Goal: Obtain resource: Download file/media

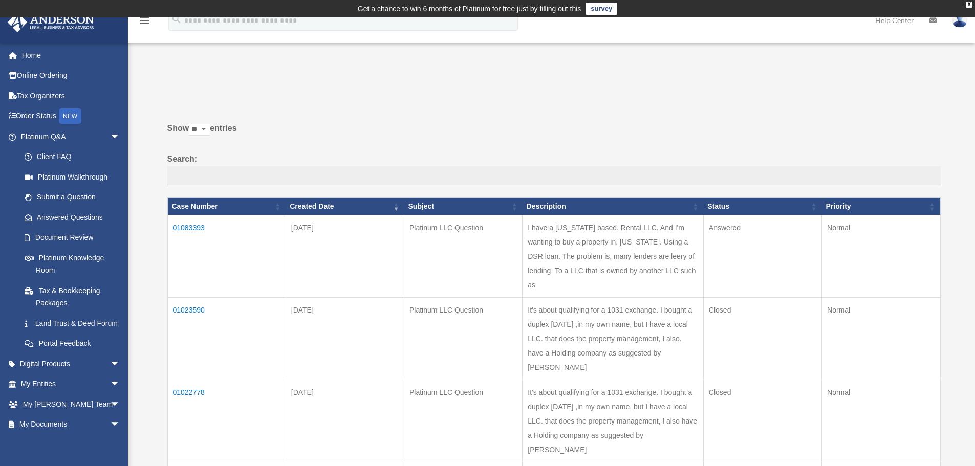
scroll to position [54, 0]
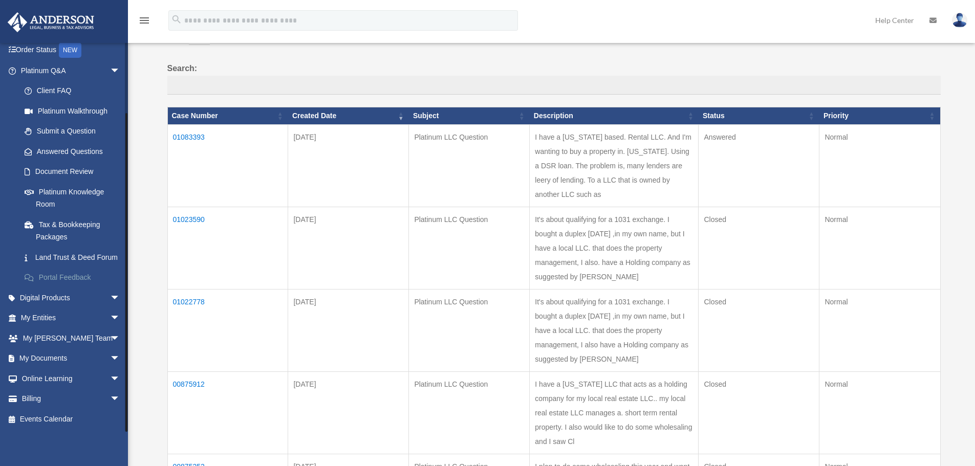
scroll to position [105, 0]
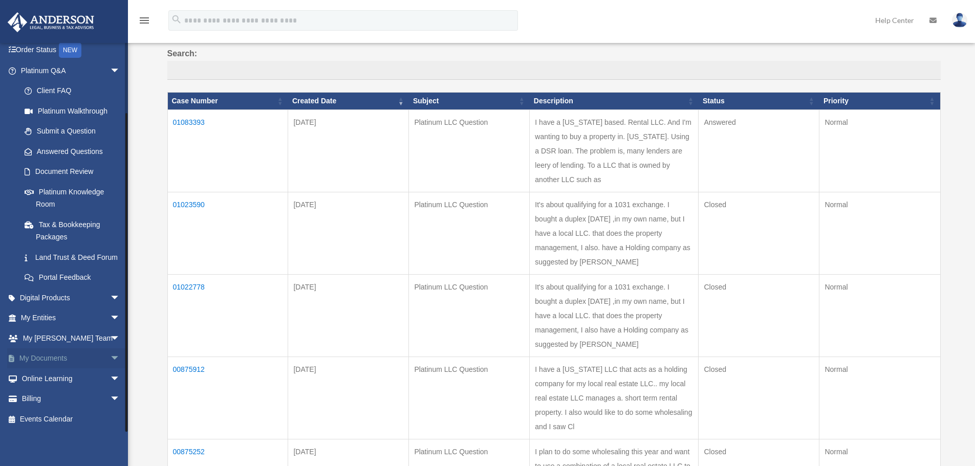
click at [47, 360] on link "My Documents arrow_drop_down" at bounding box center [71, 358] width 128 height 20
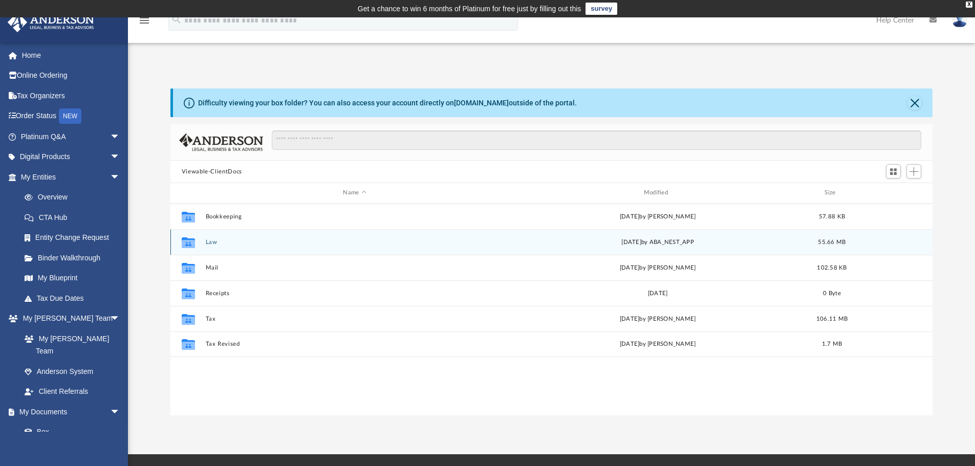
scroll to position [225, 754]
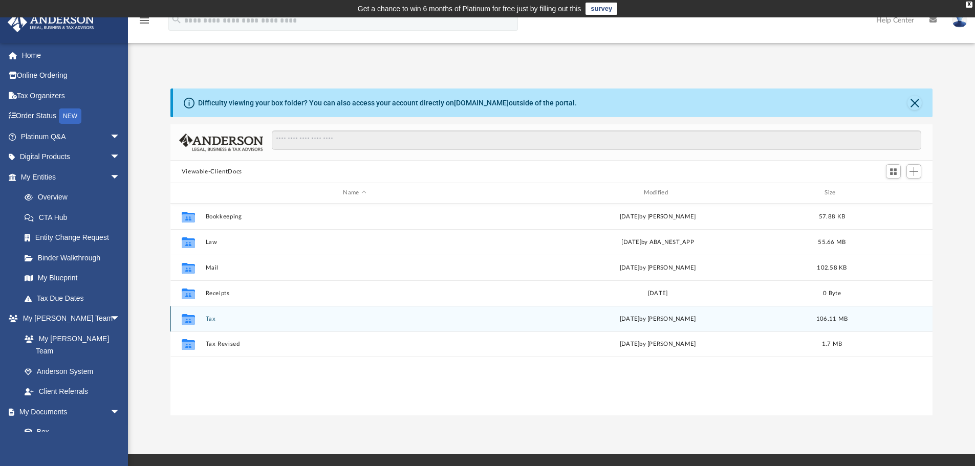
click at [188, 322] on icon "grid" at bounding box center [188, 319] width 13 height 11
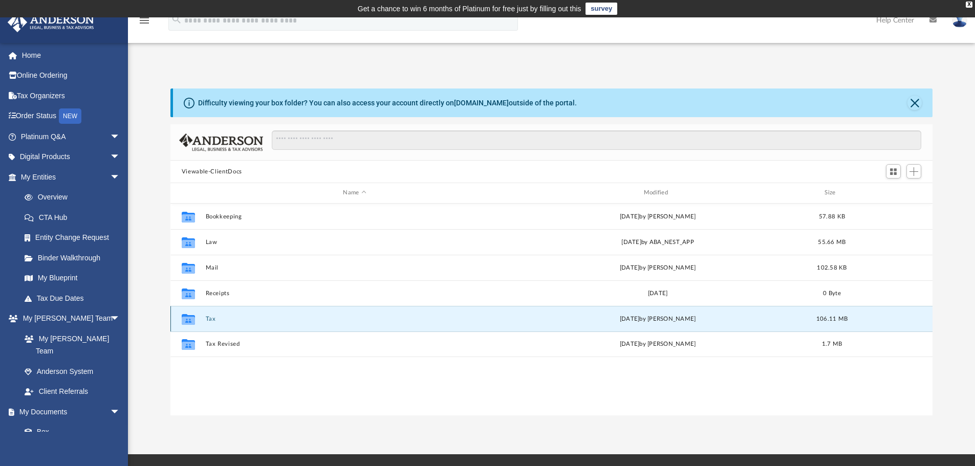
click at [217, 317] on button "Tax" at bounding box center [354, 319] width 298 height 7
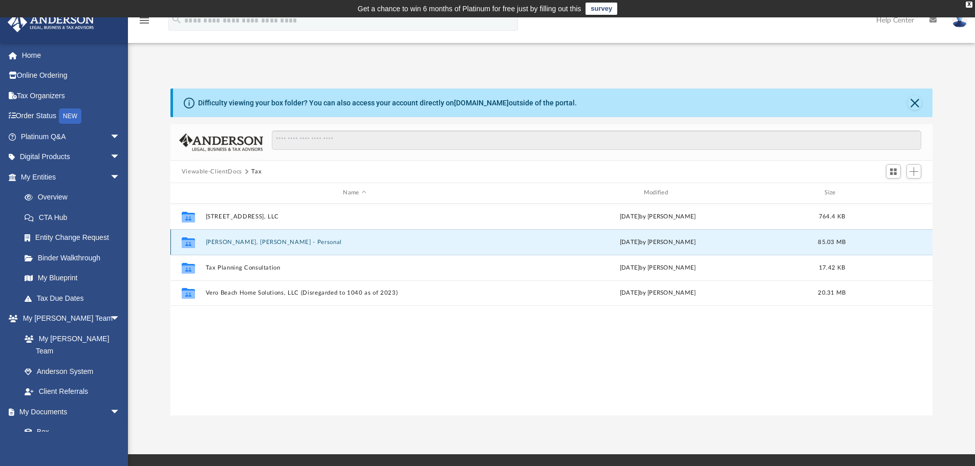
click at [289, 242] on button "[PERSON_NAME], [PERSON_NAME] - Personal" at bounding box center [354, 242] width 298 height 7
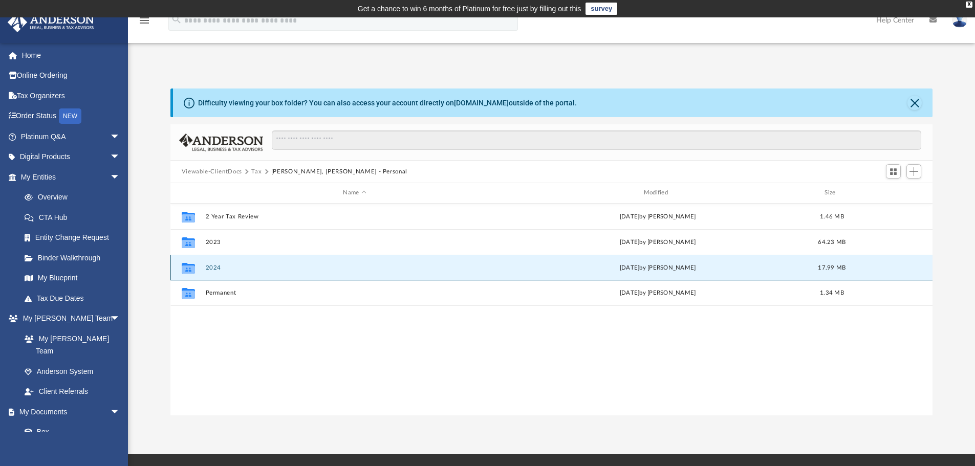
click at [218, 267] on button "2024" at bounding box center [354, 268] width 298 height 7
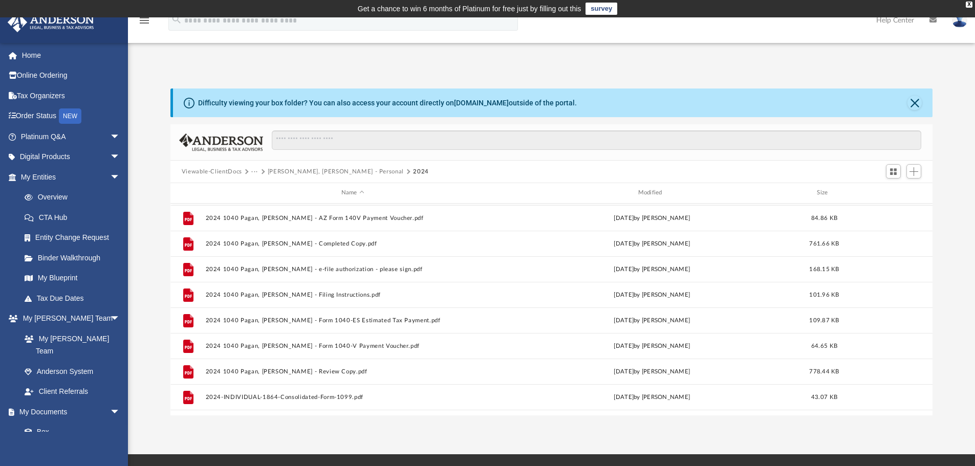
scroll to position [51, 0]
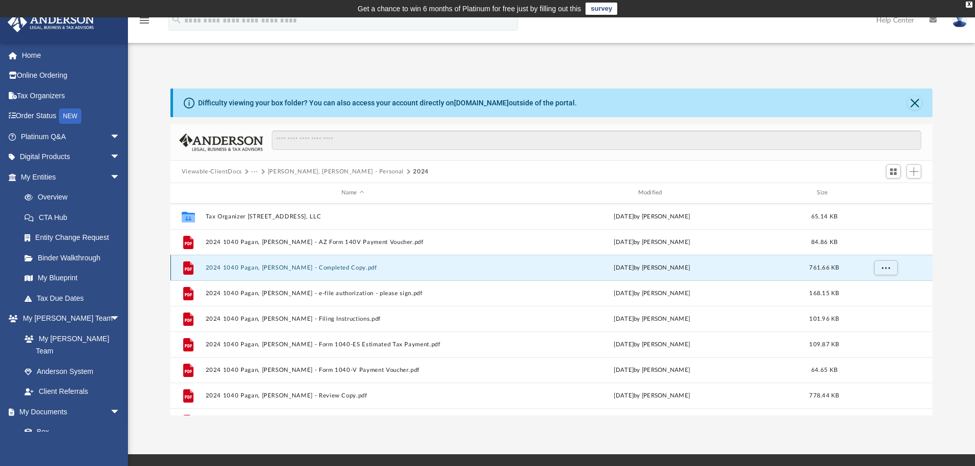
click at [278, 268] on button "2024 1040 Pagan, [PERSON_NAME] - Completed Copy.pdf" at bounding box center [352, 268] width 295 height 7
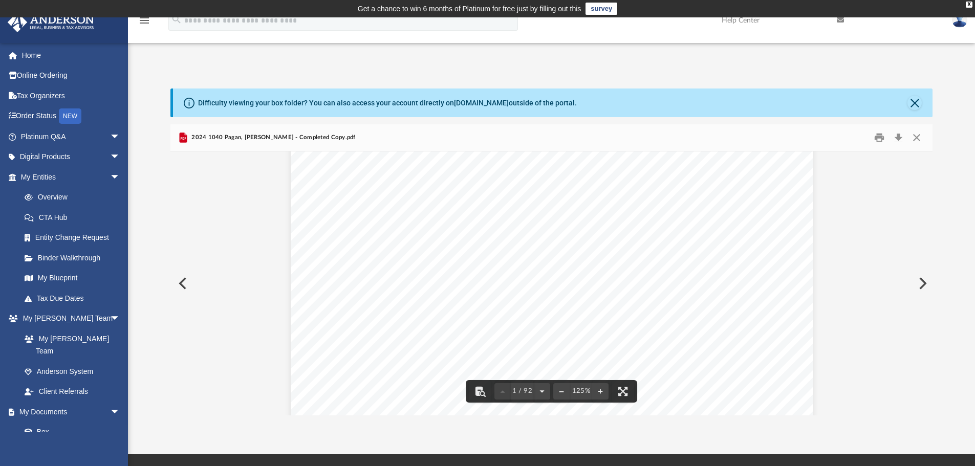
scroll to position [0, 0]
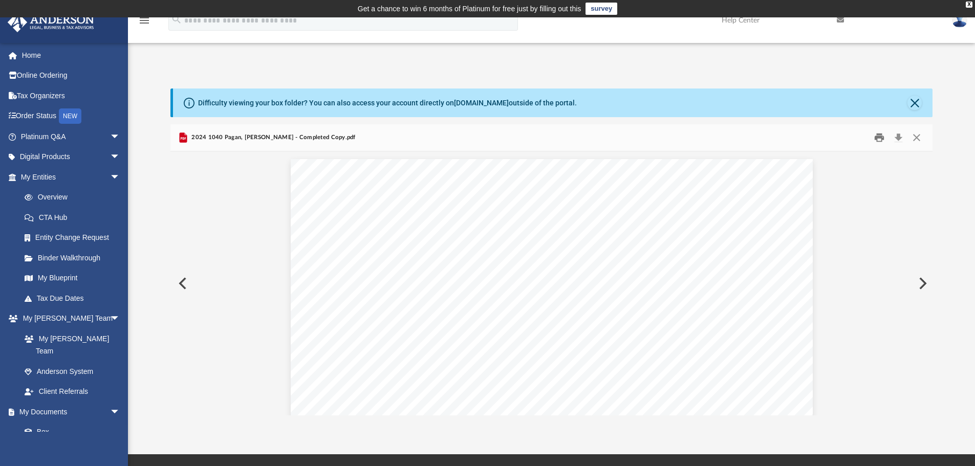
click at [880, 138] on button "Print" at bounding box center [879, 138] width 20 height 16
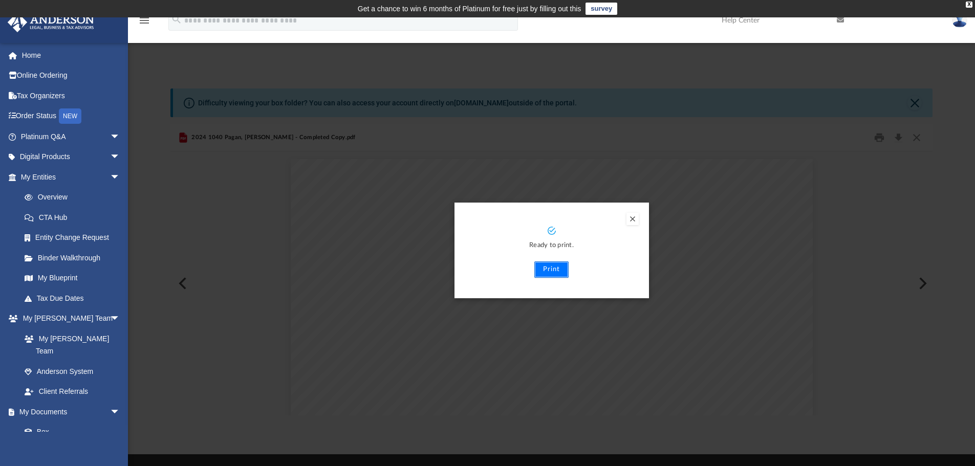
click at [558, 269] on button "Print" at bounding box center [551, 269] width 34 height 16
